Goal: Navigation & Orientation: Find specific page/section

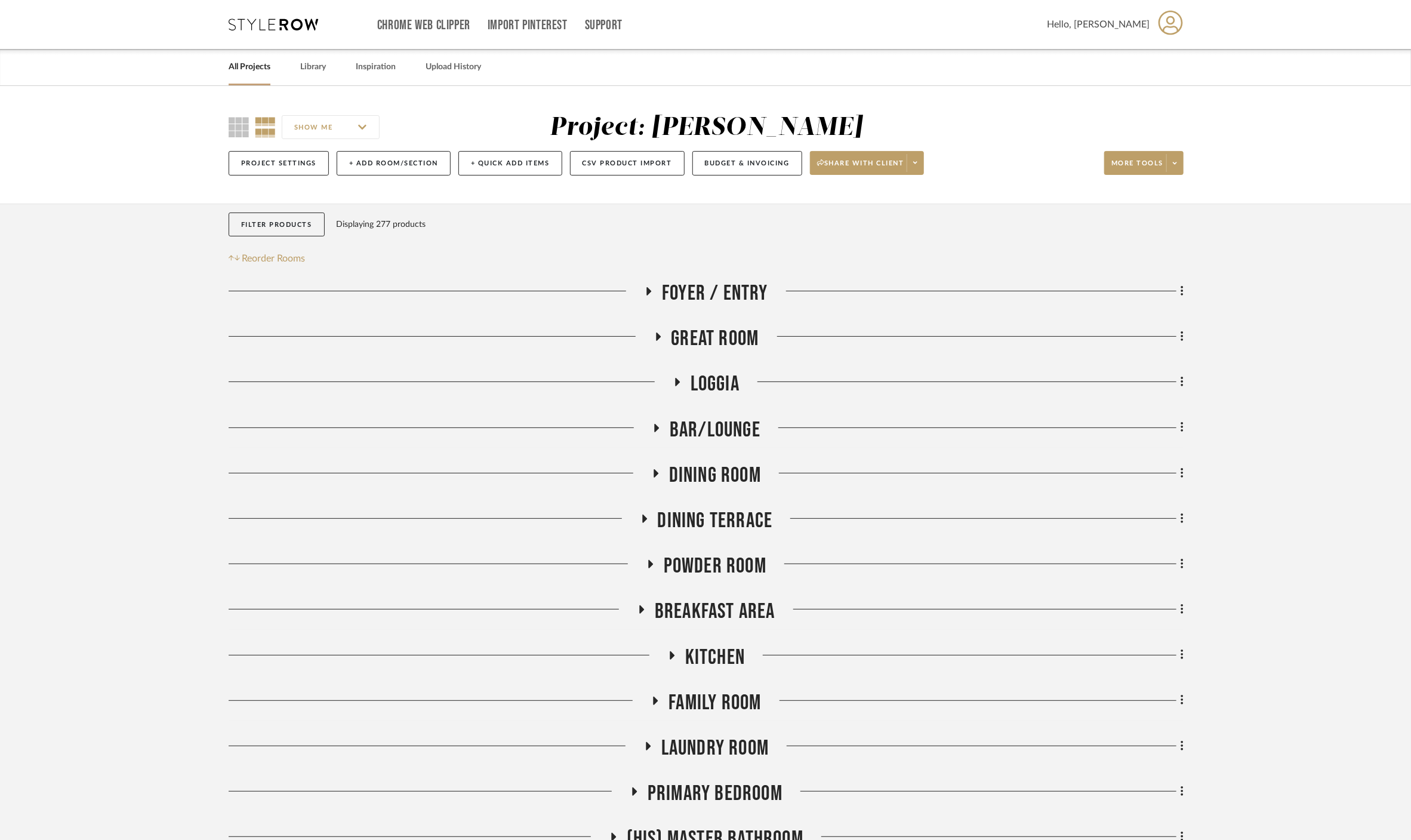
click at [252, 64] on link "All Projects" at bounding box center [250, 67] width 42 height 16
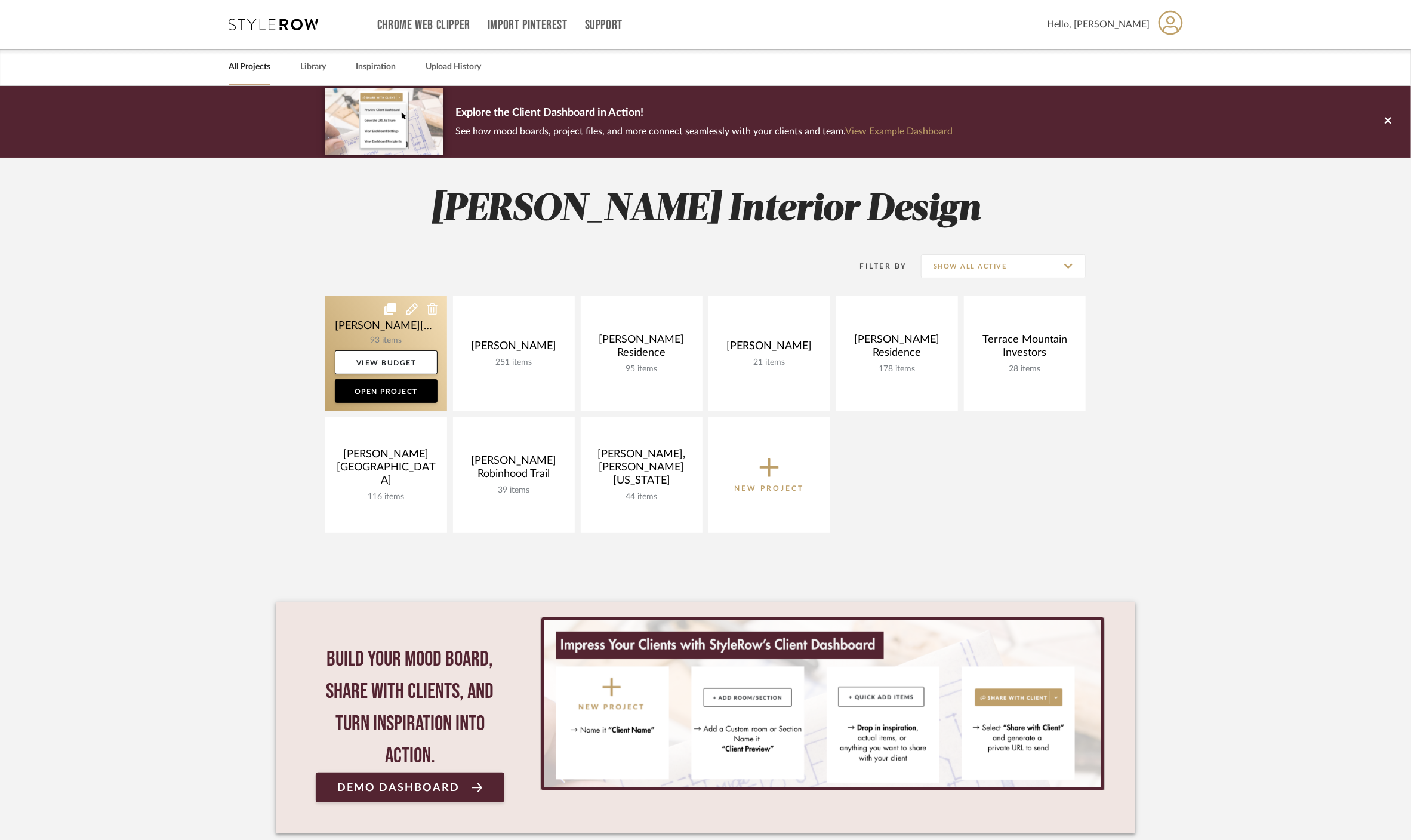
click at [356, 317] on link at bounding box center [385, 354] width 121 height 116
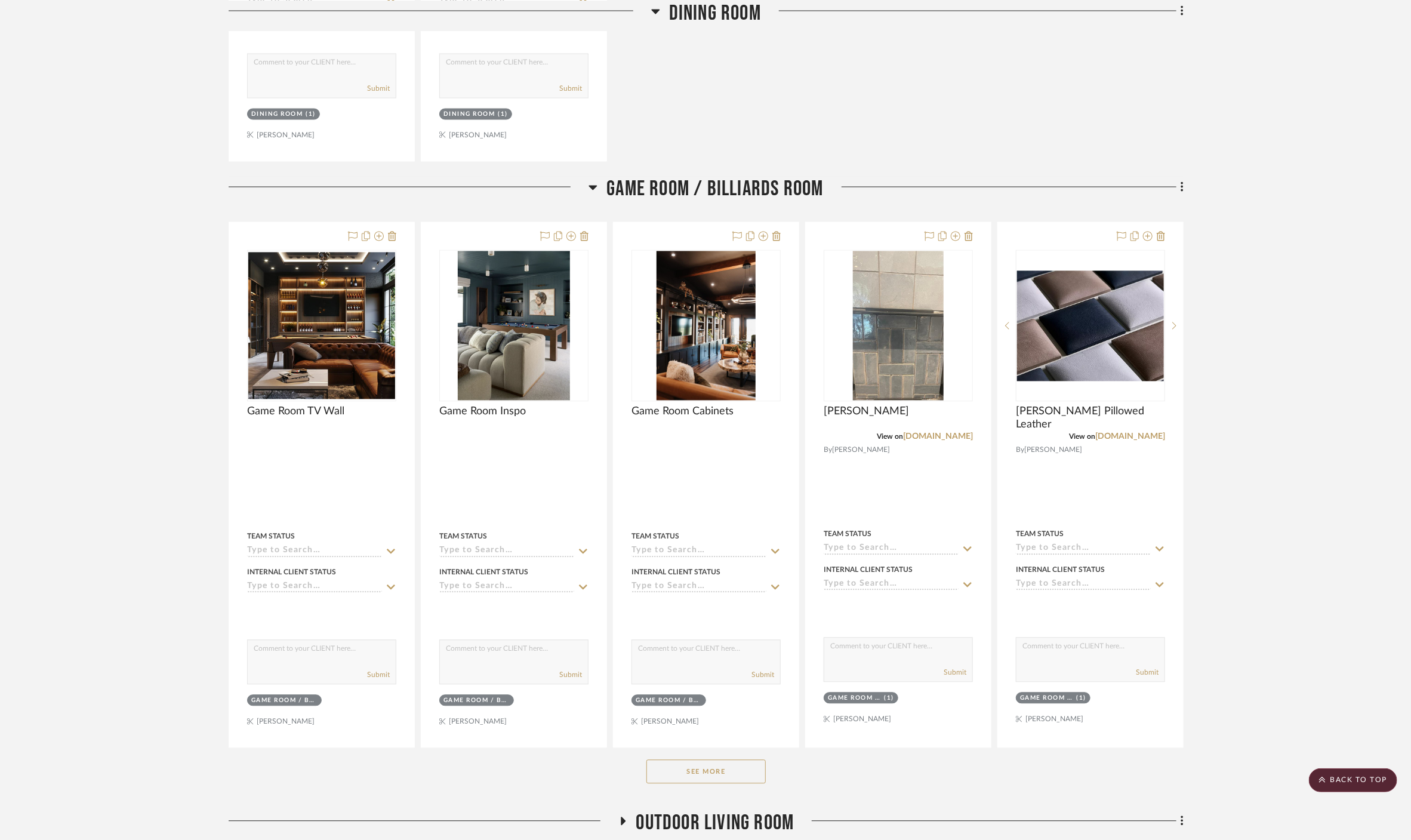
scroll to position [1591, 0]
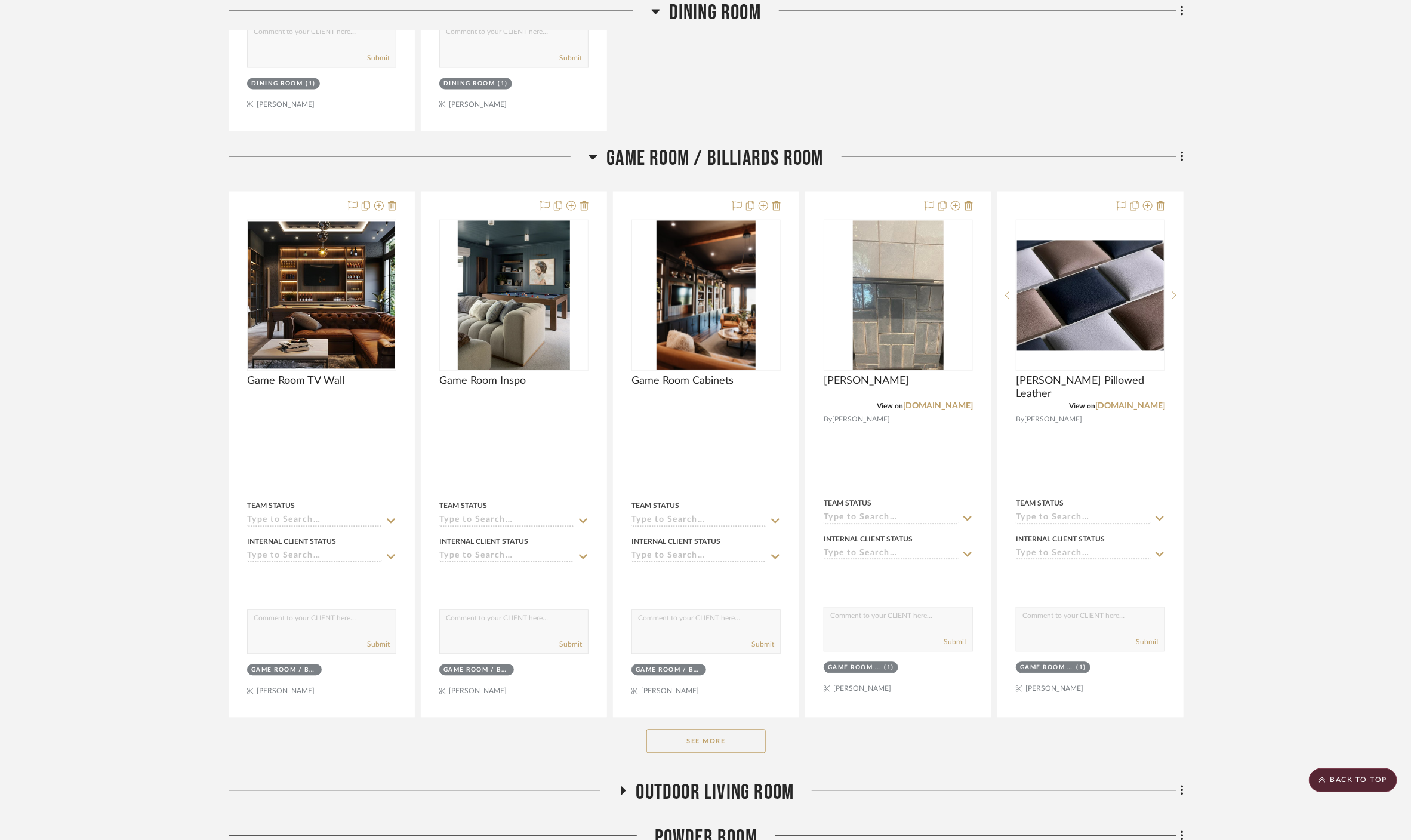
click at [685, 145] on span "Game Room / Billiards Room" at bounding box center [714, 158] width 217 height 26
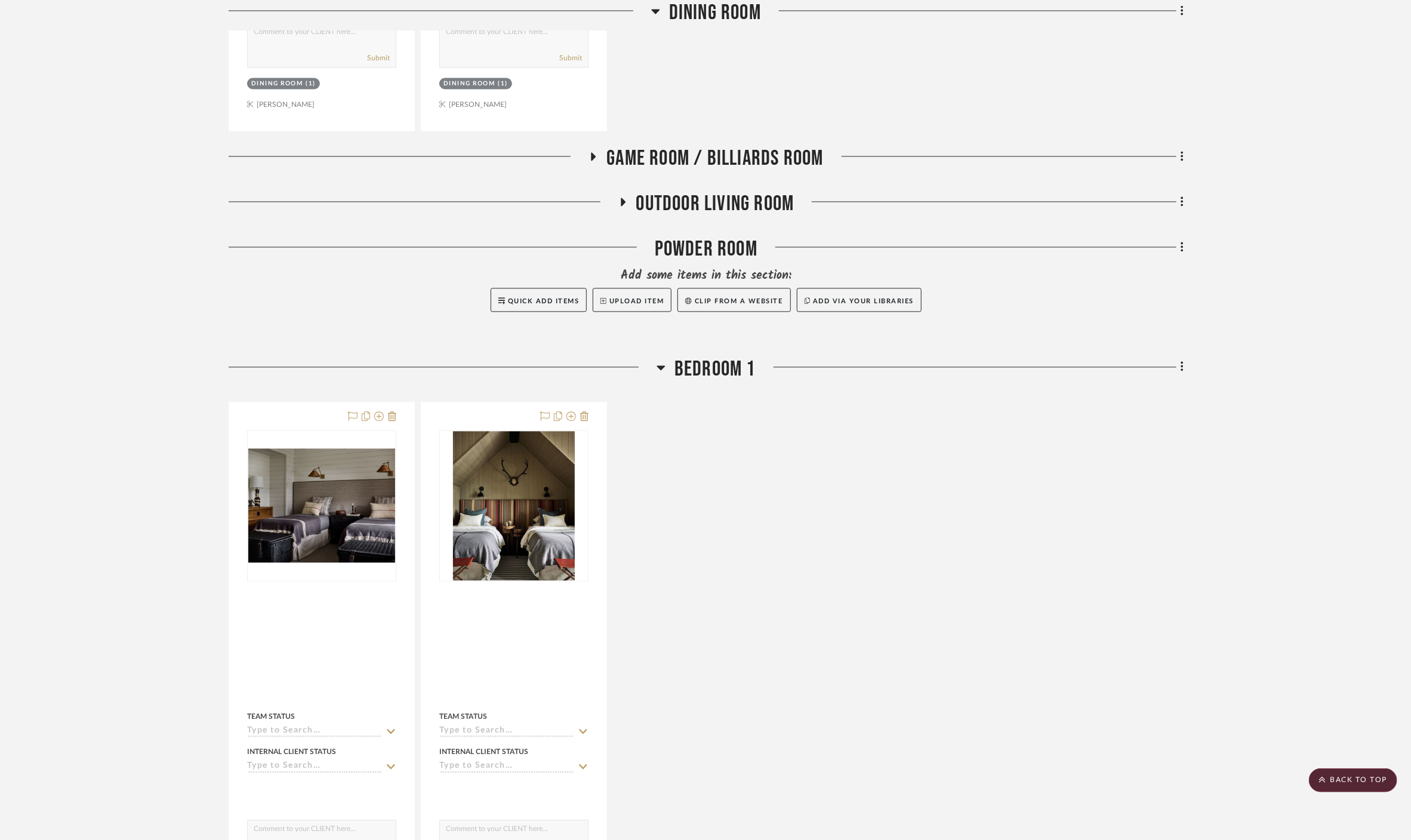
click at [716, 356] on span "Bedroom 1" at bounding box center [715, 369] width 81 height 26
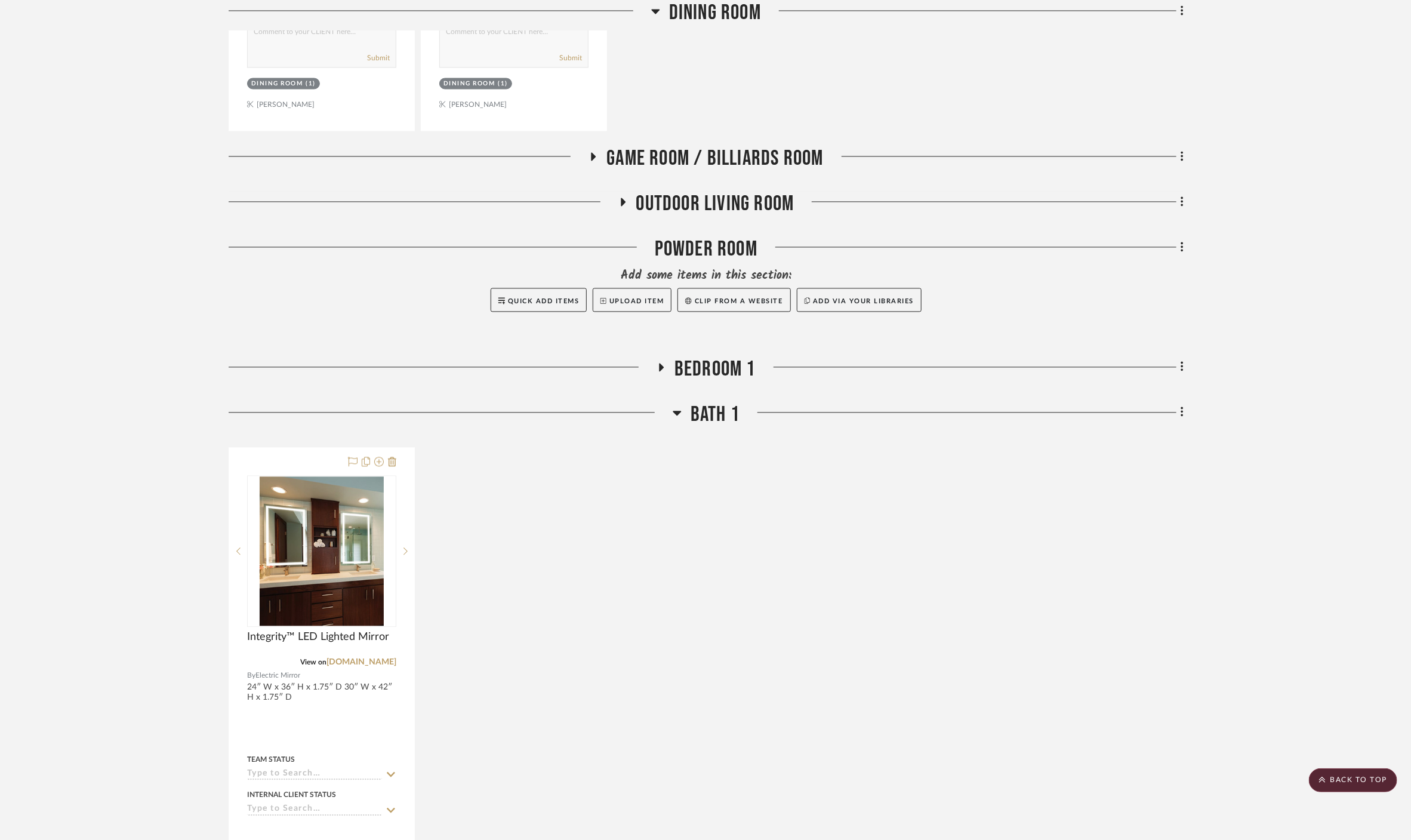
scroll to position [1657, 0]
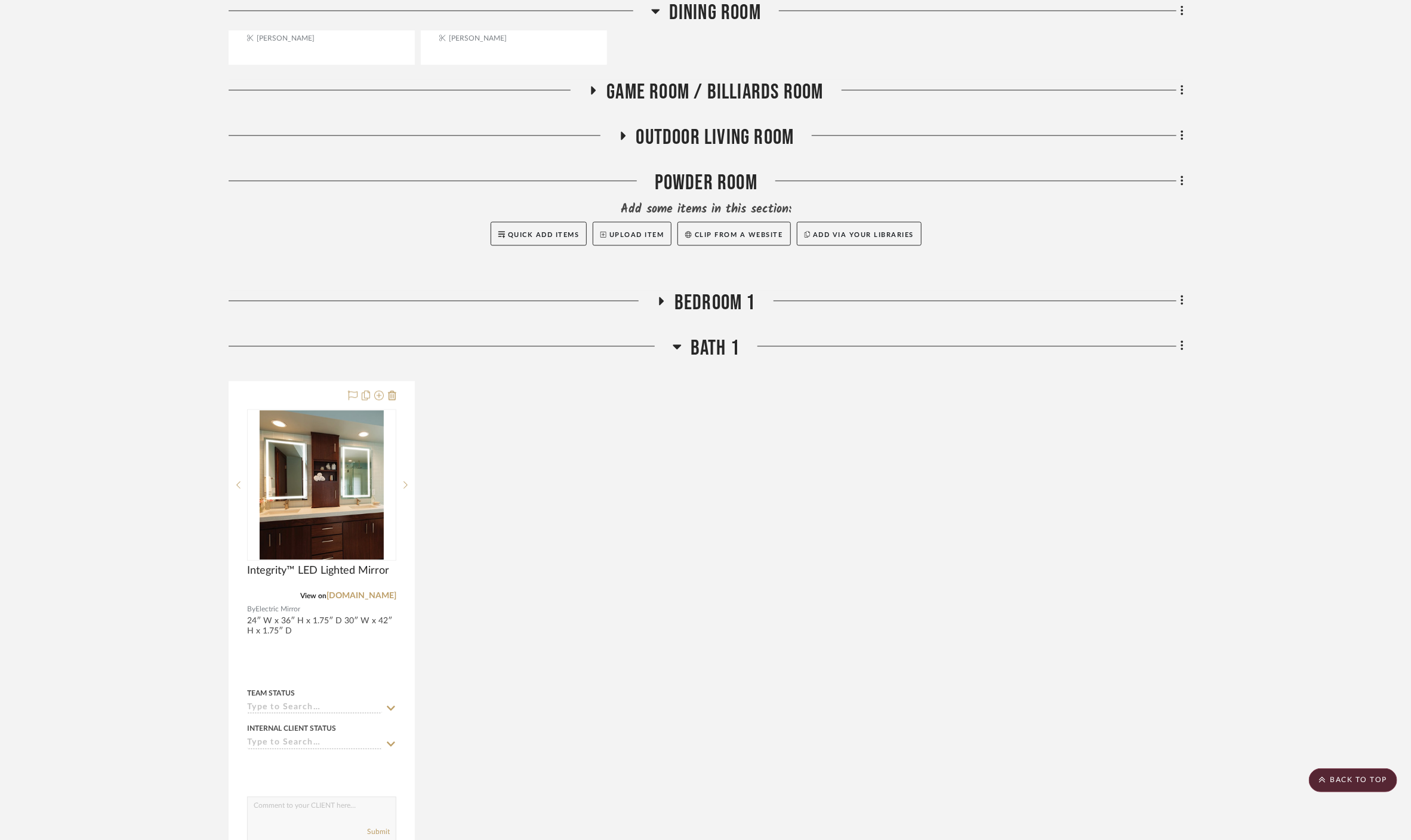
click at [716, 335] on span "Bath 1" at bounding box center [715, 348] width 49 height 26
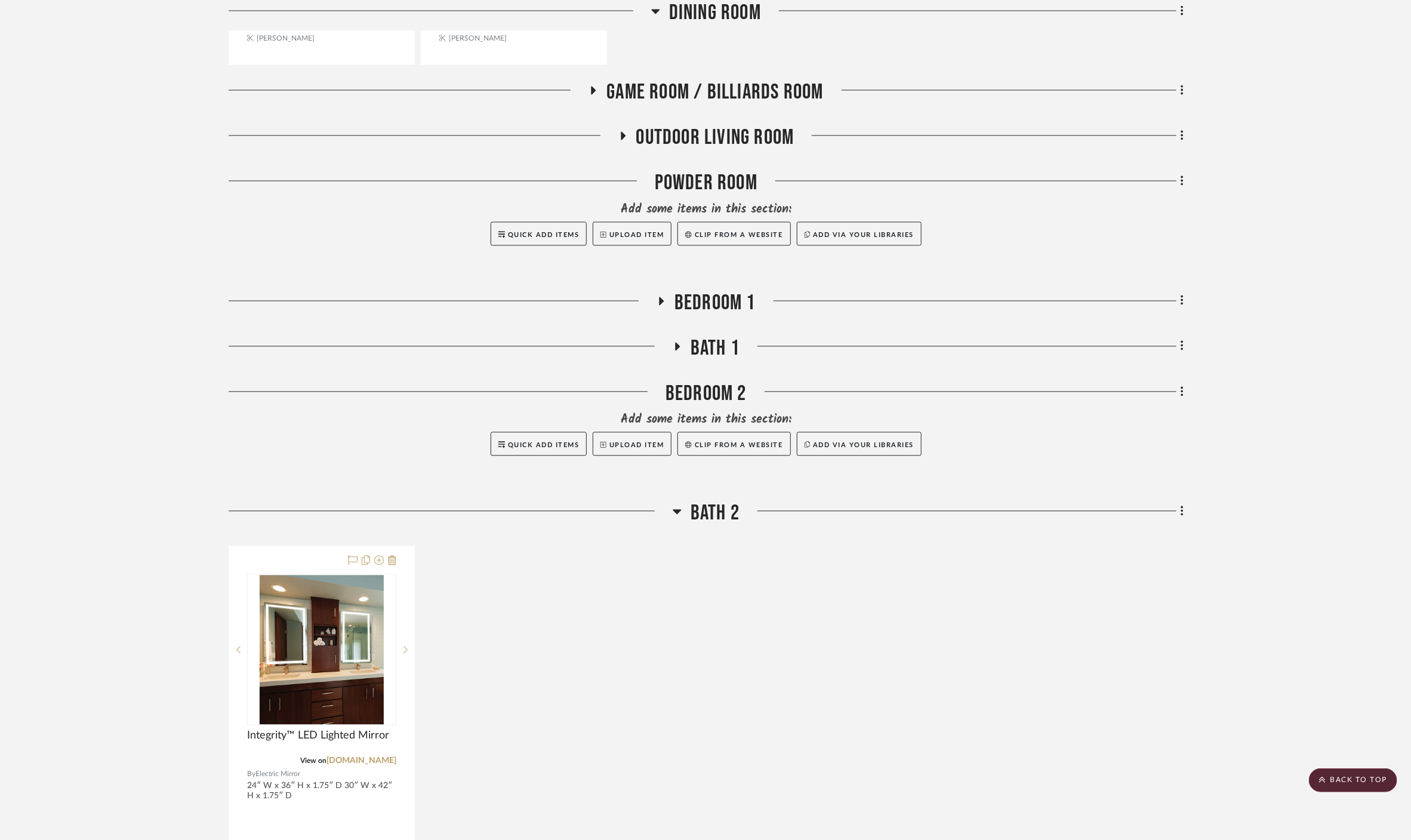
click at [720, 500] on span "Bath 2" at bounding box center [715, 512] width 49 height 26
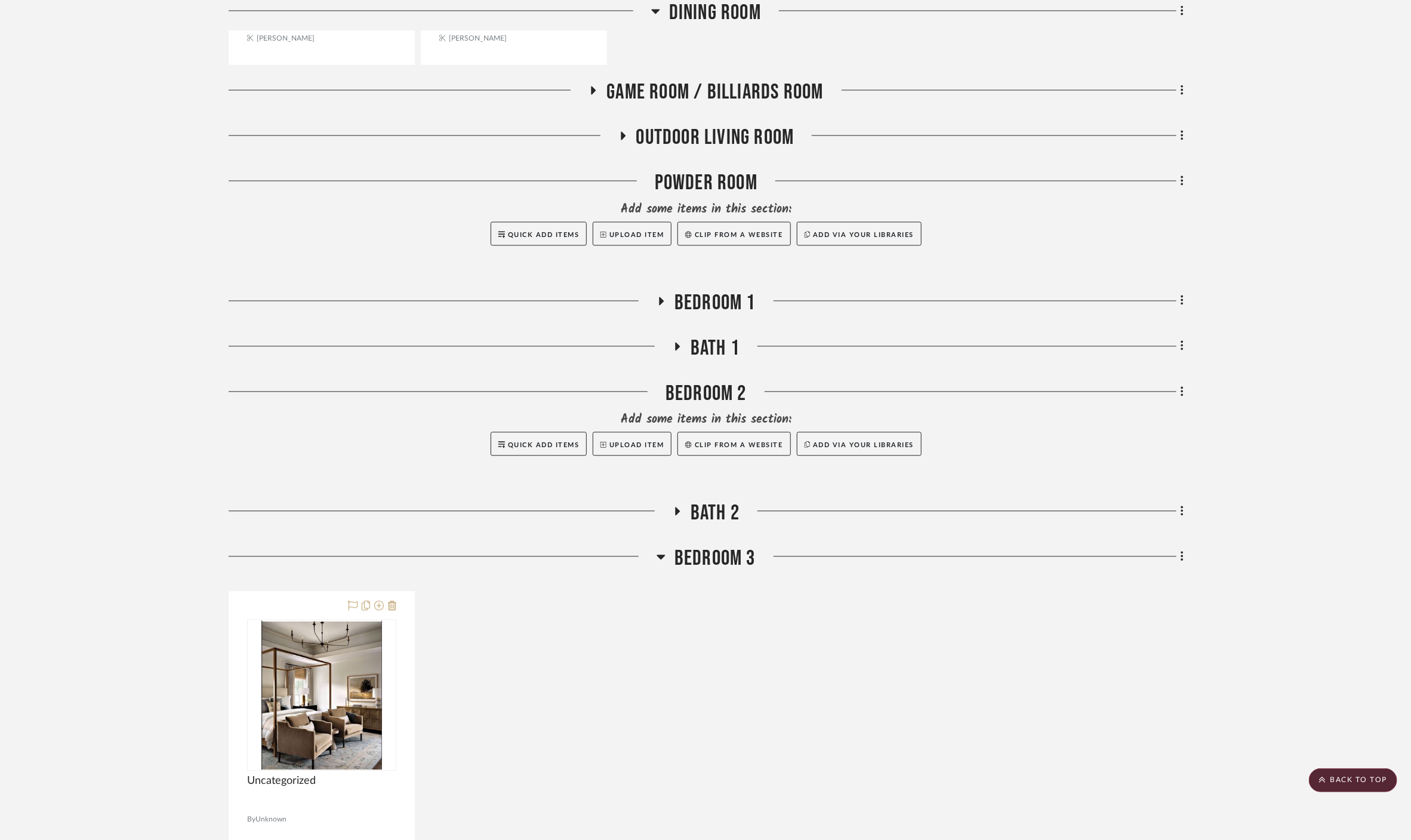
click at [718, 546] on span "Bedroom 3" at bounding box center [715, 558] width 81 height 26
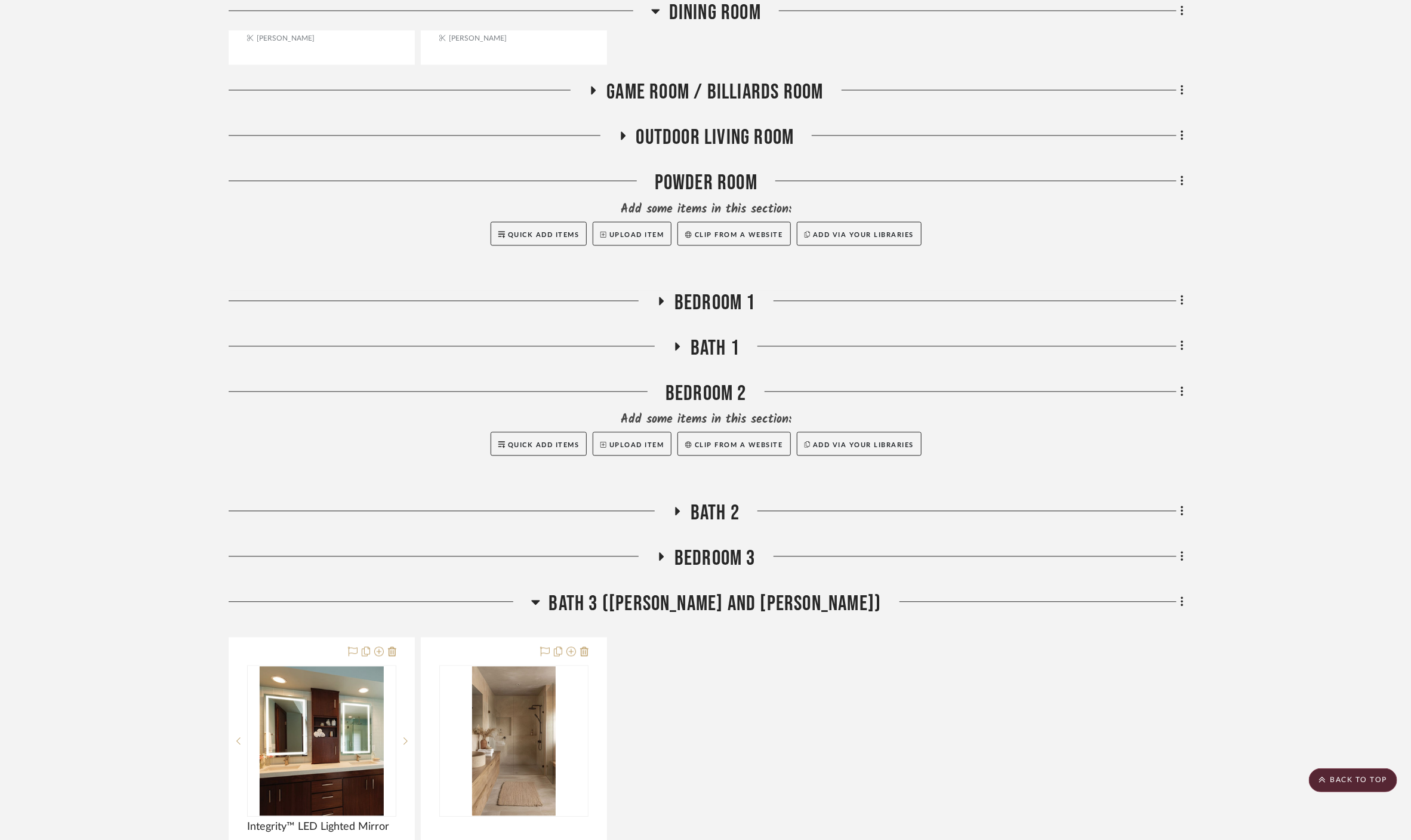
click at [723, 591] on span "Bath 3 ([PERSON_NAME] and [PERSON_NAME])" at bounding box center [716, 603] width 333 height 26
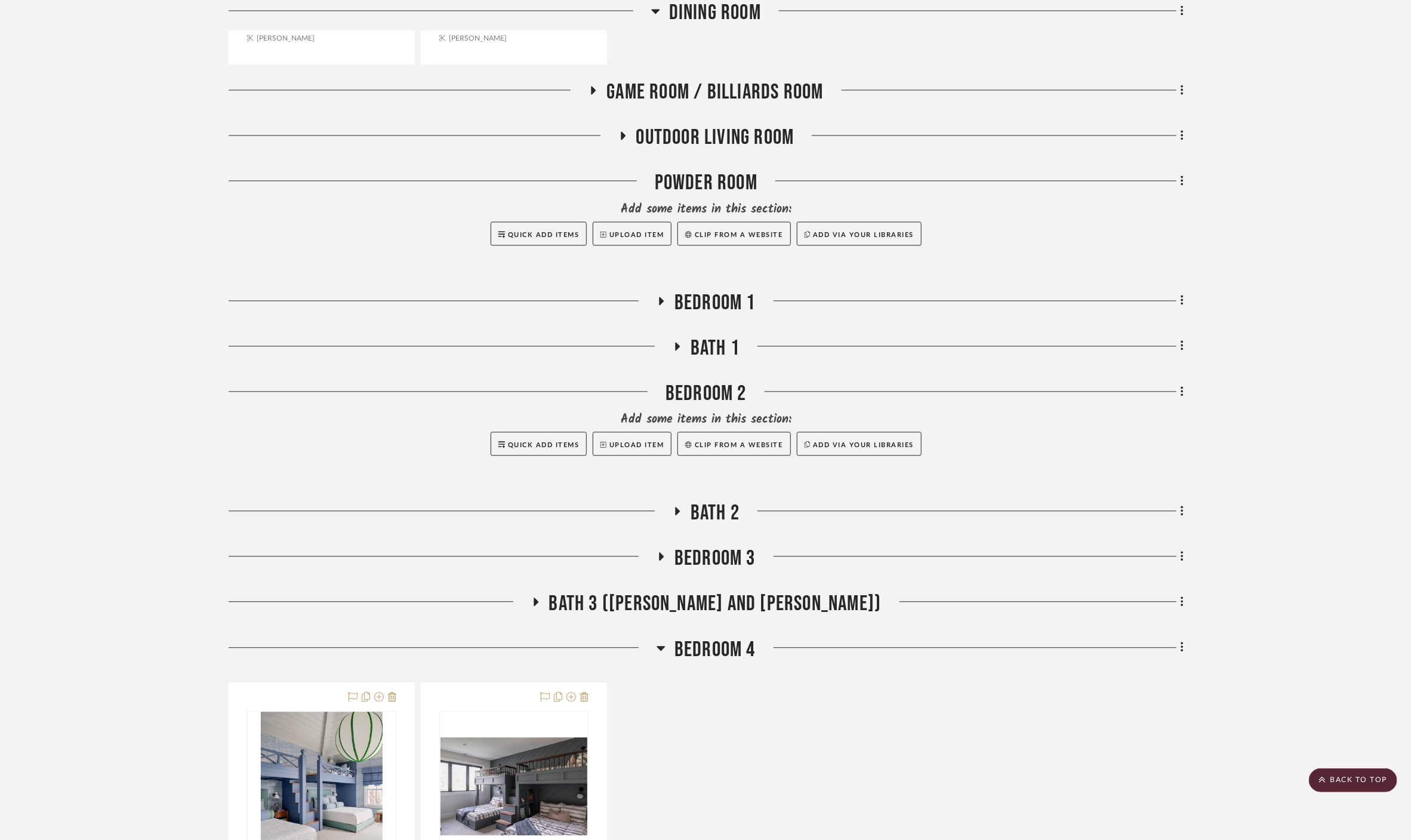
click at [721, 636] on span "Bedroom 4" at bounding box center [715, 649] width 81 height 26
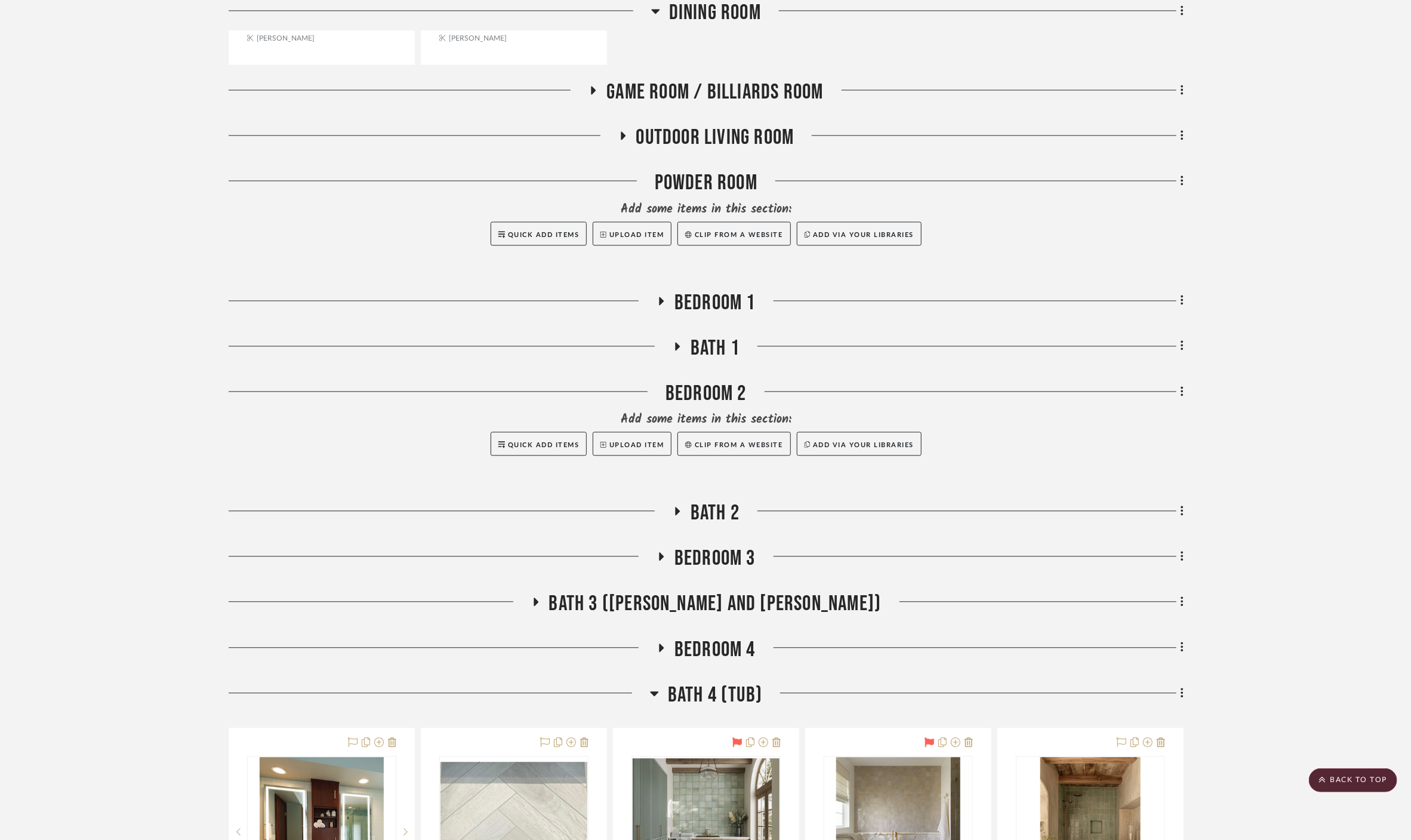
scroll to position [1724, 0]
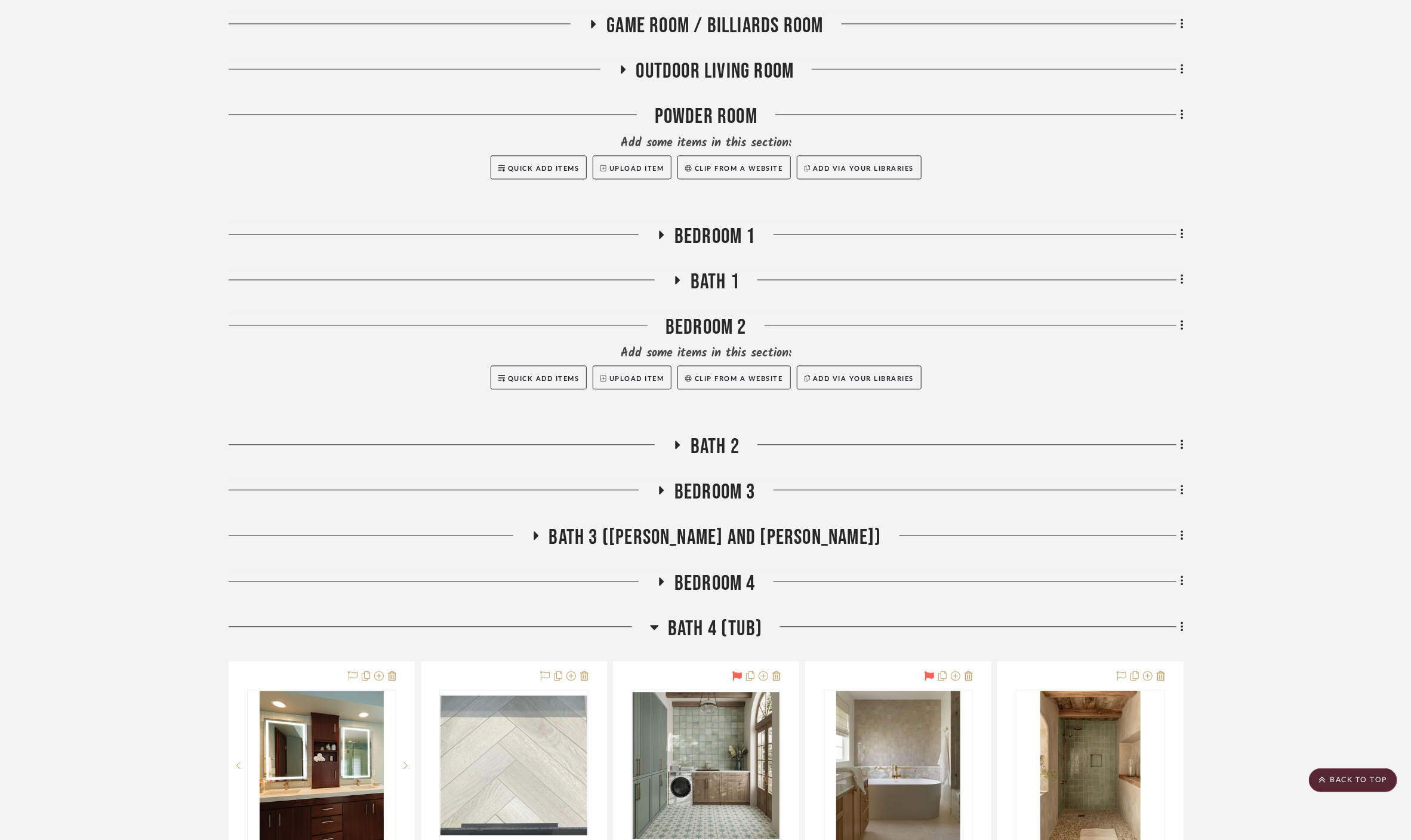
click at [701, 615] on span "Bath 4 (Tub)" at bounding box center [715, 628] width 95 height 26
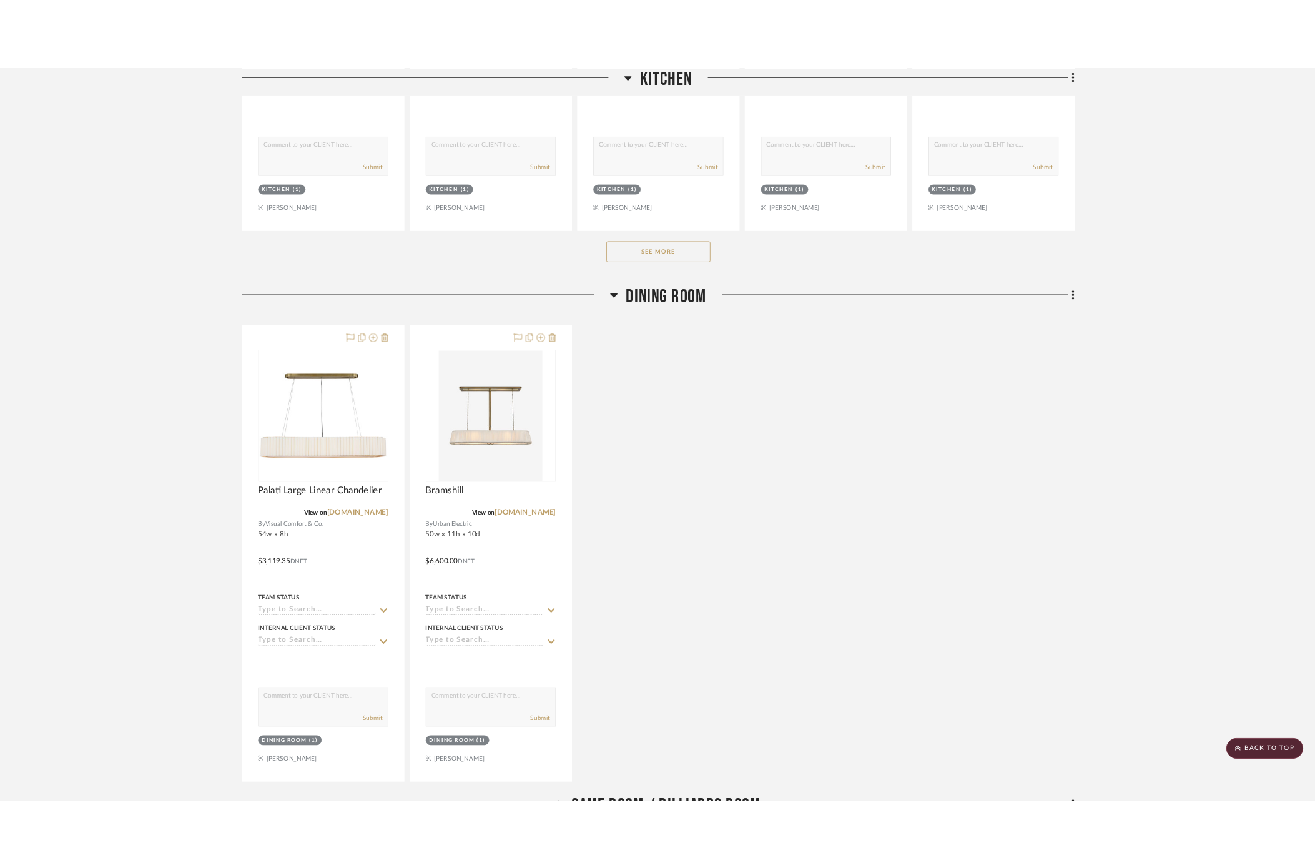
scroll to position [530, 0]
